Goal: Information Seeking & Learning: Learn about a topic

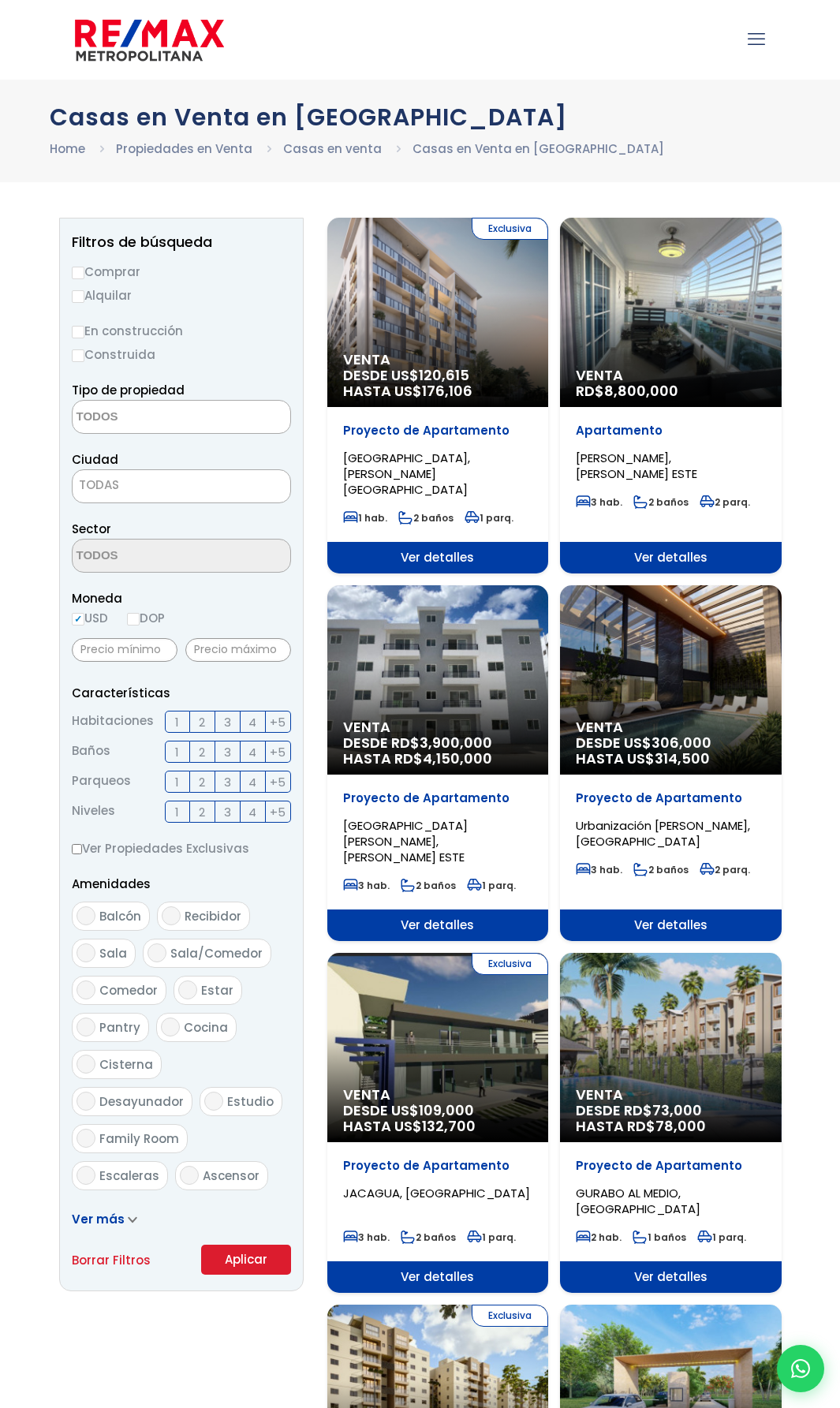
select select
click at [165, 409] on textarea "Search" at bounding box center [149, 418] width 153 height 34
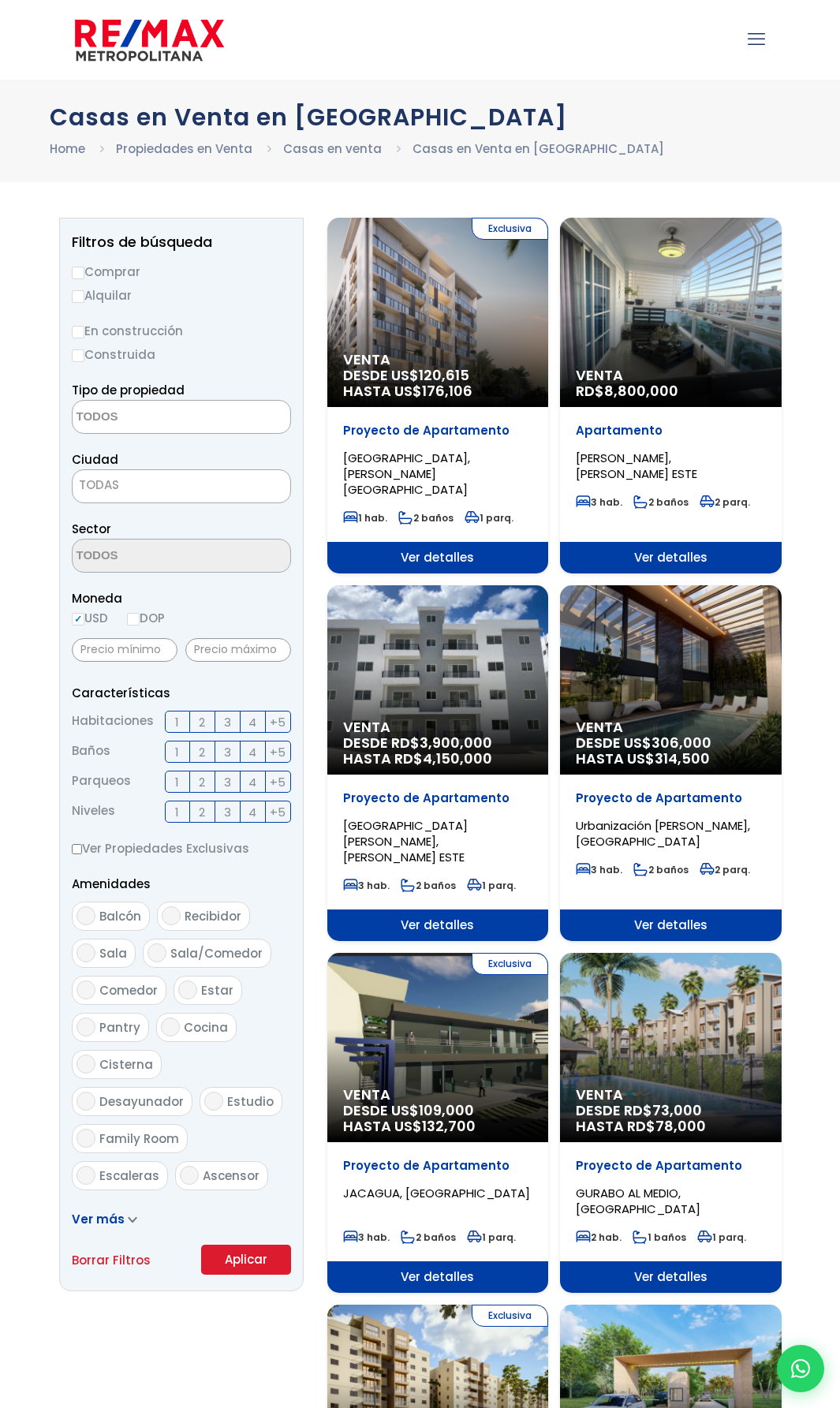
click at [159, 483] on span "TODAS" at bounding box center [181, 485] width 217 height 22
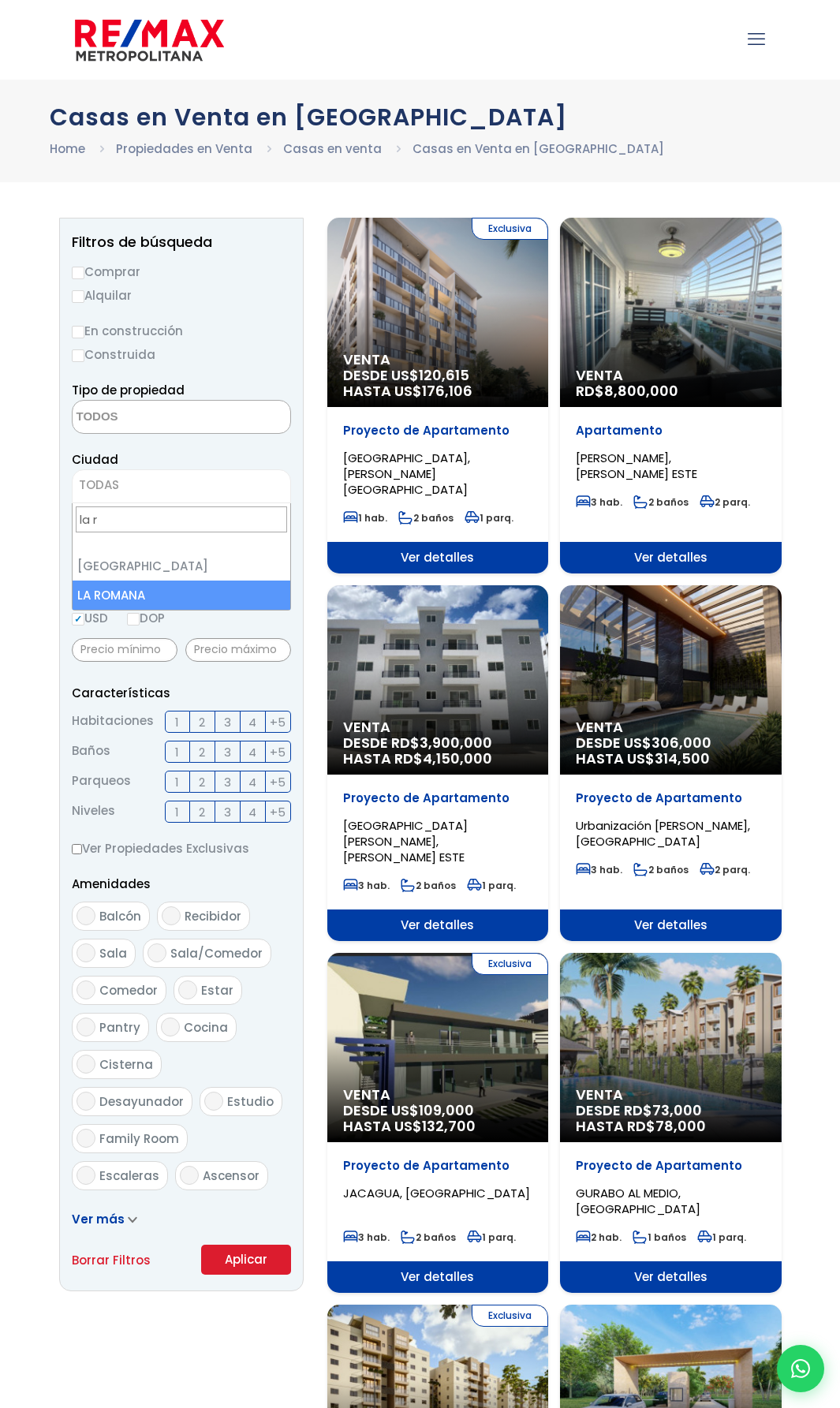
type input "la r"
select select "60"
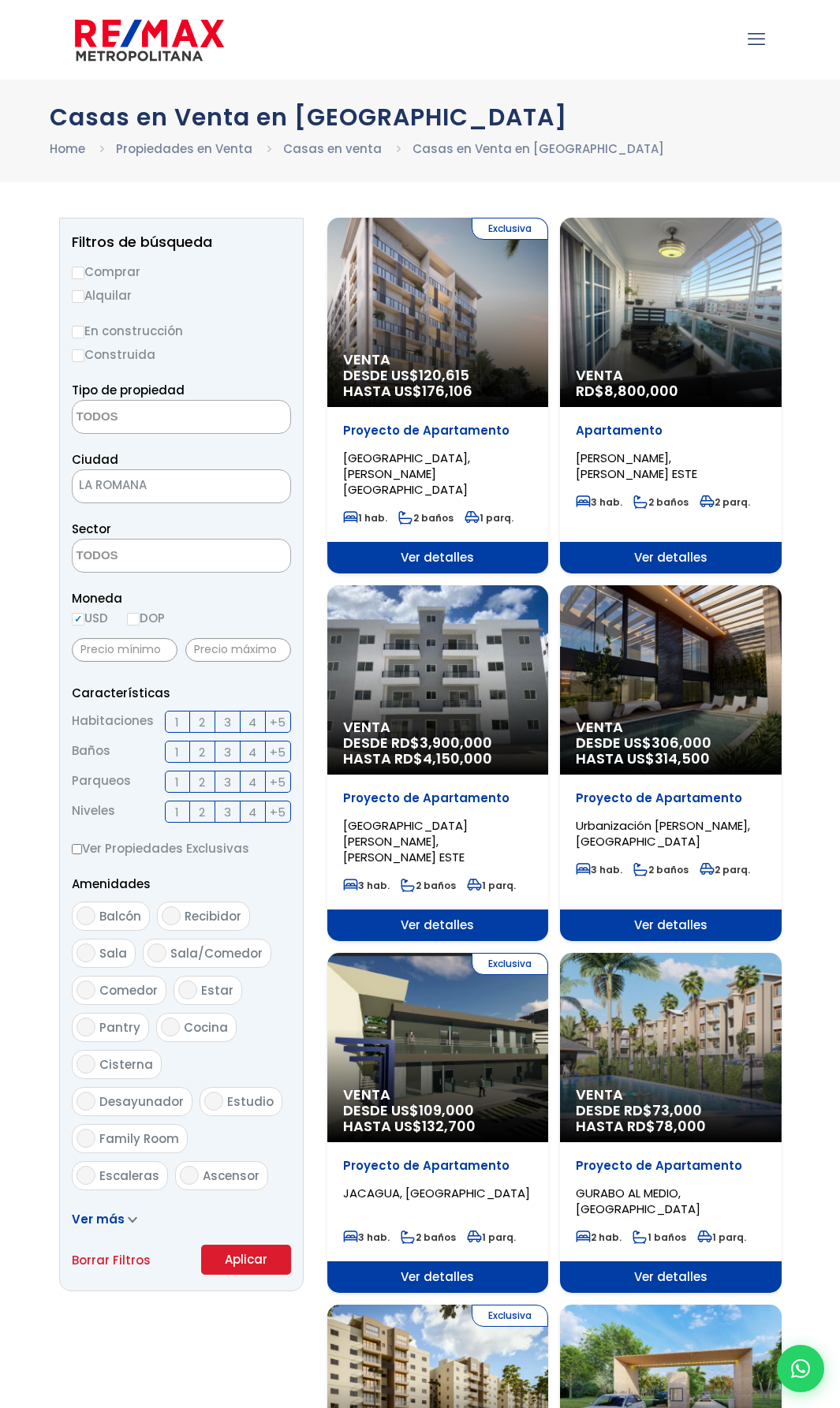
click at [79, 620] on input "USD" at bounding box center [78, 620] width 13 height 13
click at [139, 619] on input "DOP" at bounding box center [133, 620] width 13 height 13
radio input "true"
click at [139, 418] on textarea "Search" at bounding box center [149, 418] width 153 height 34
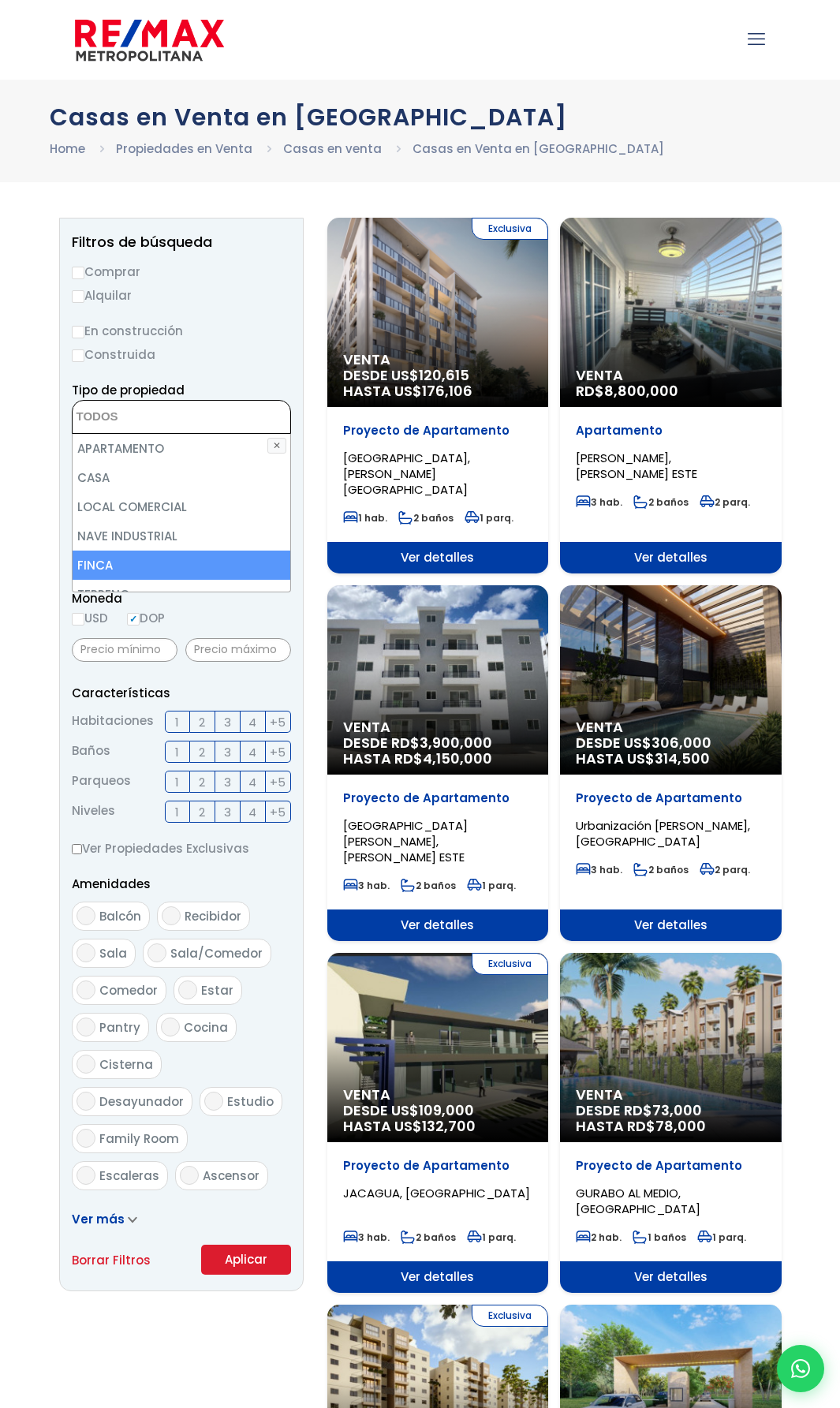
click at [239, 1274] on aside "Filtros de búsqueda Comprar Alquilar En construcción Construida Tipo de propied…" at bounding box center [181, 754] width 244 height 1074
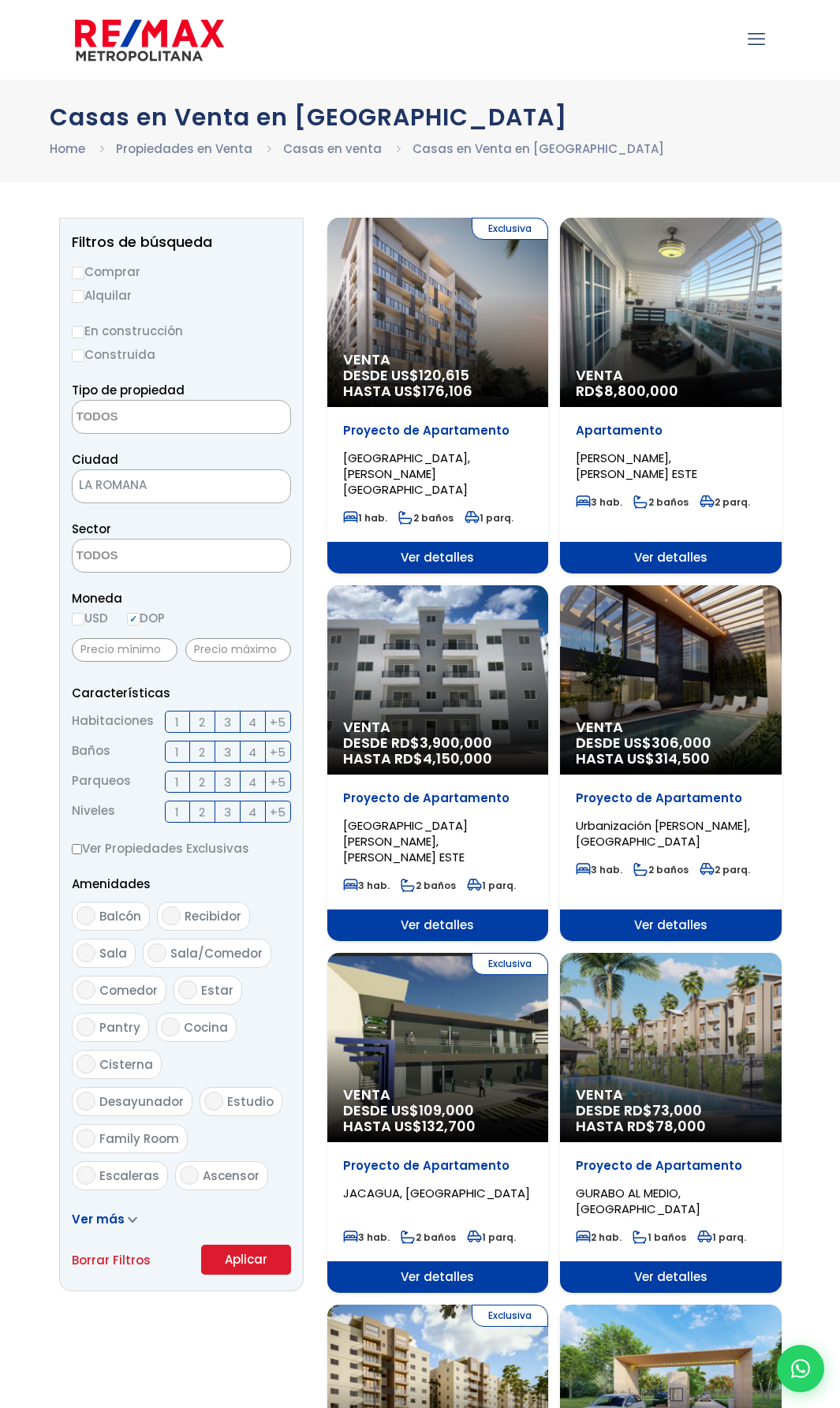
click at [239, 1254] on button "Aplicar" at bounding box center [246, 1259] width 90 height 30
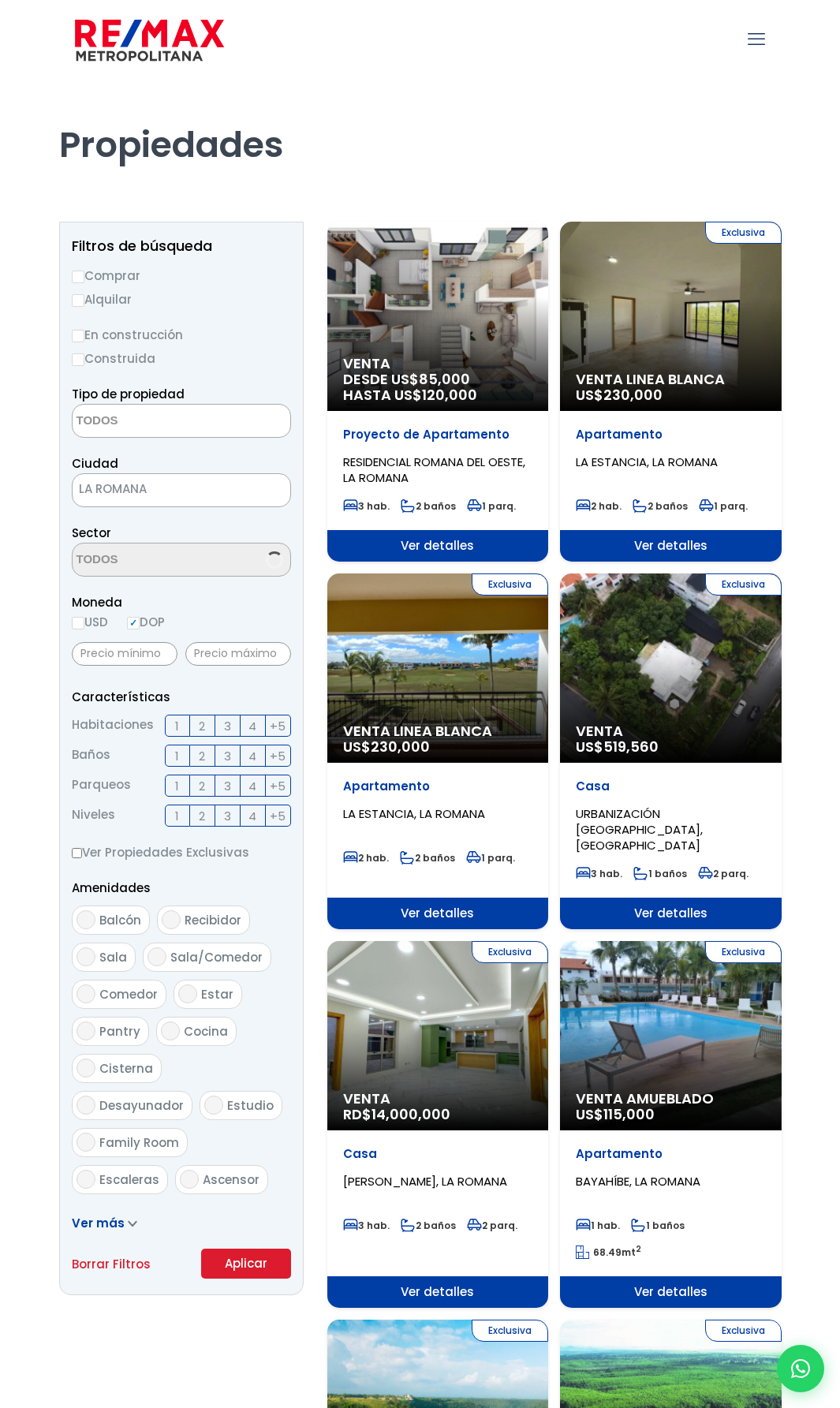
select select
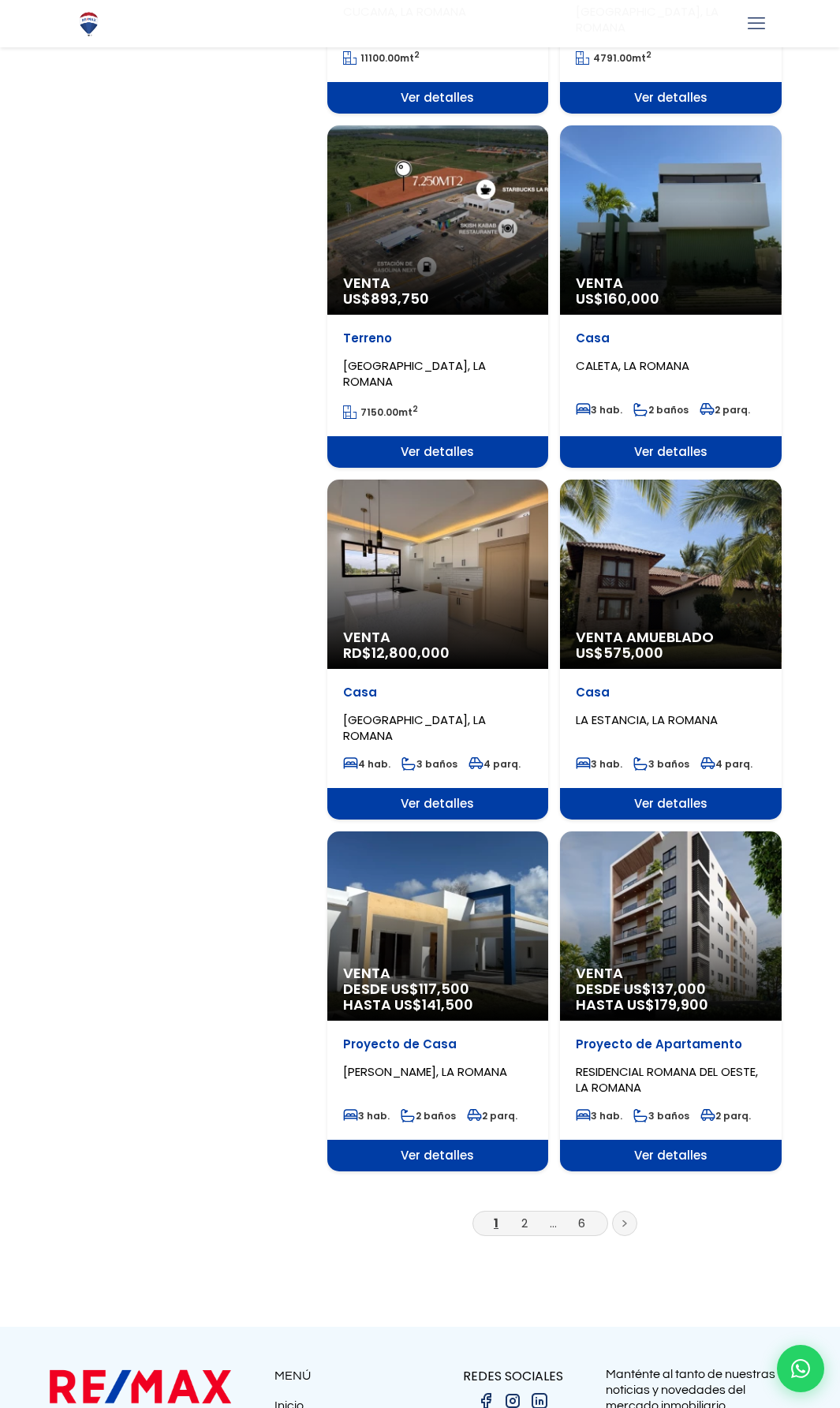
scroll to position [2185, 0]
